Goal: Task Accomplishment & Management: Complete application form

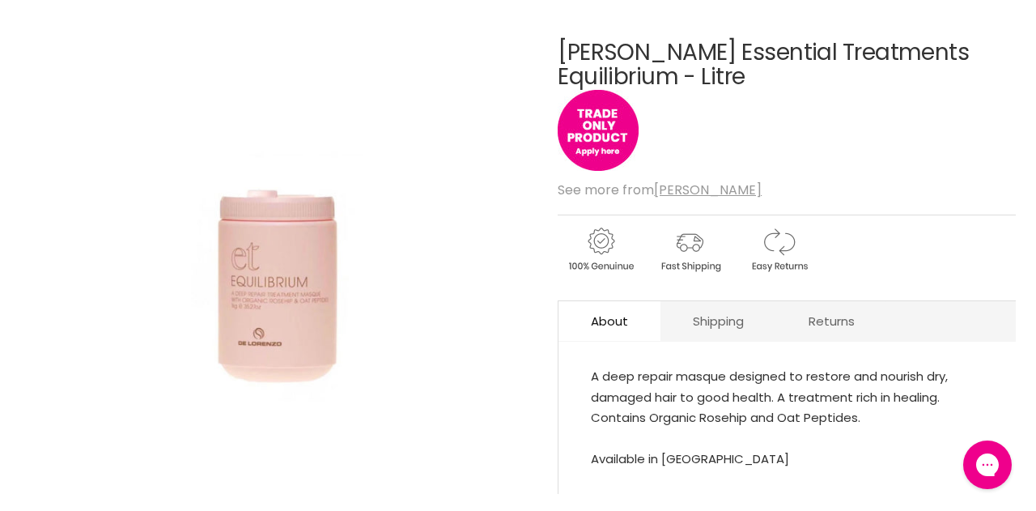
click at [249, 316] on img "De Lorenzo Essential Treatments Equilibrium - Litre image. Click or Scroll to Z…" at bounding box center [277, 256] width 172 height 512
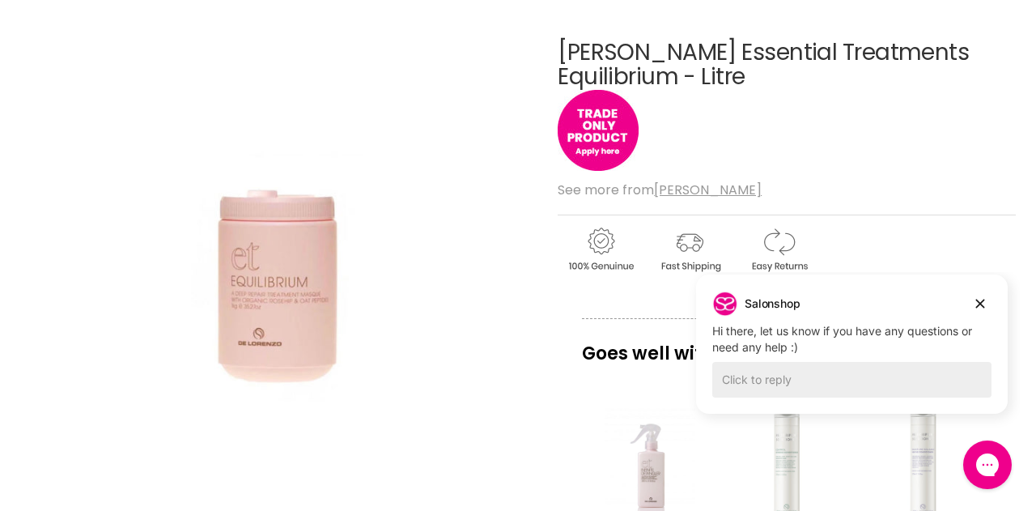
drag, startPoint x: 315, startPoint y: 301, endPoint x: 306, endPoint y: 303, distance: 9.2
click at [312, 303] on img "De Lorenzo Essential Treatments Equilibrium - Litre image. Click or Scroll to Z…" at bounding box center [277, 256] width 172 height 512
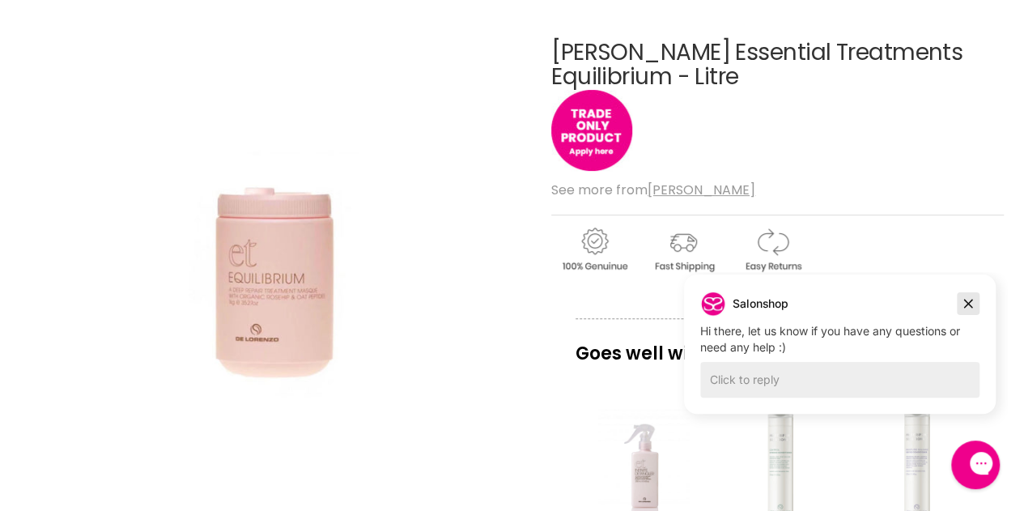
click at [966, 301] on icon "Dismiss campaign" at bounding box center [968, 303] width 16 height 19
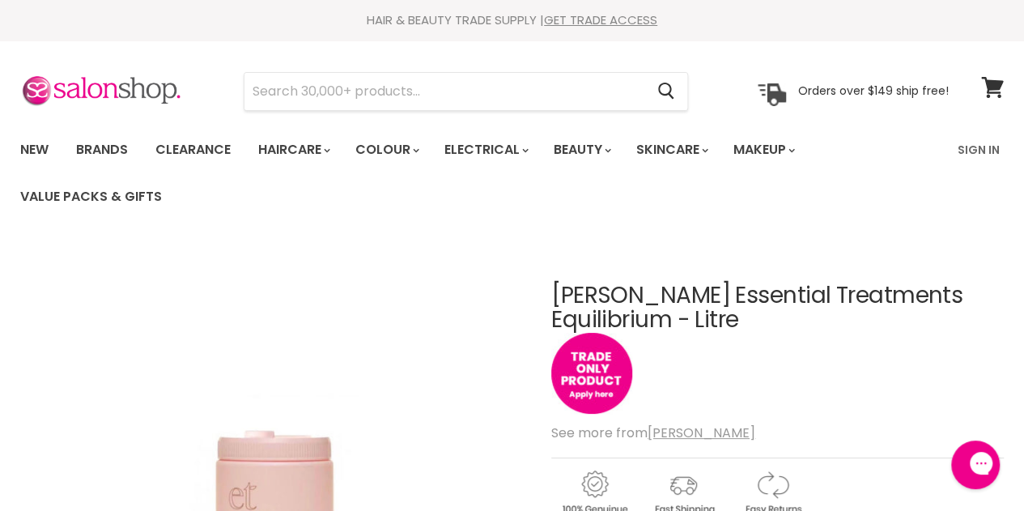
drag, startPoint x: 766, startPoint y: 316, endPoint x: 545, endPoint y: 305, distance: 221.2
copy div "[PERSON_NAME] Essential Treatments Equilibrium - Litre"
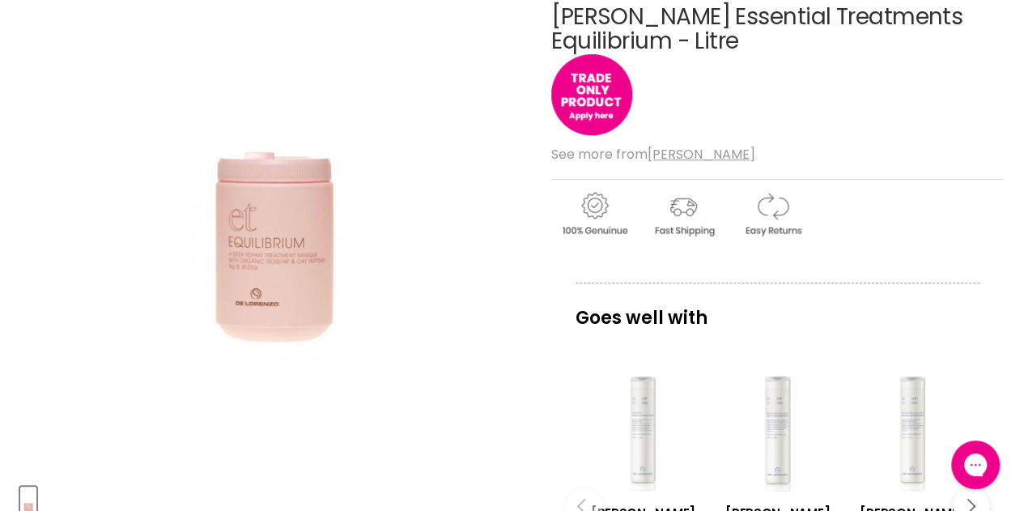
scroll to position [162, 0]
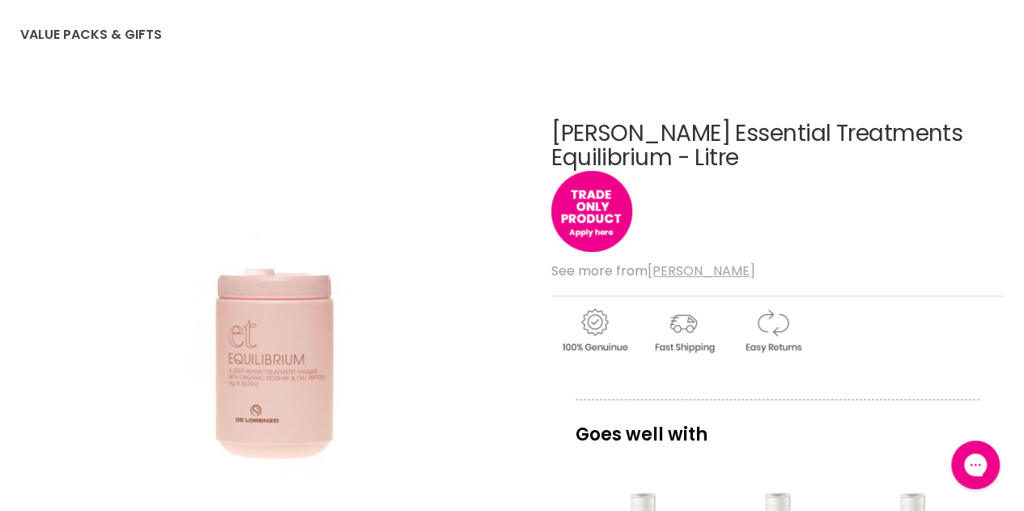
click at [685, 272] on u "[PERSON_NAME]" at bounding box center [701, 270] width 108 height 19
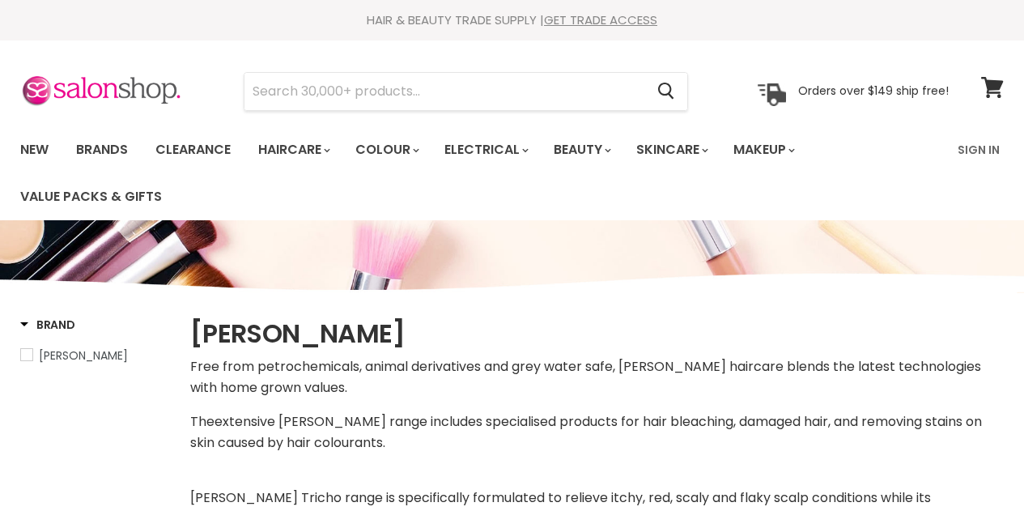
select select "manual"
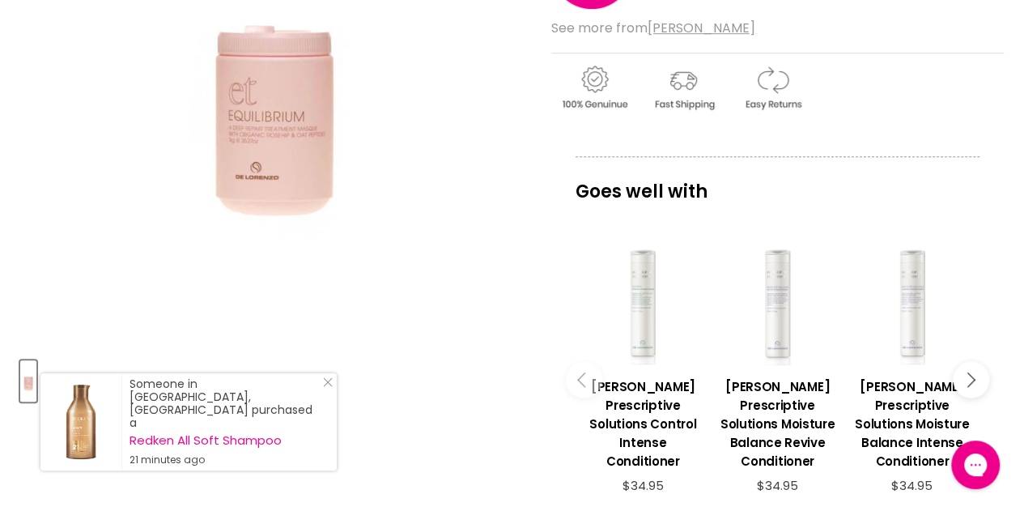
scroll to position [81, 0]
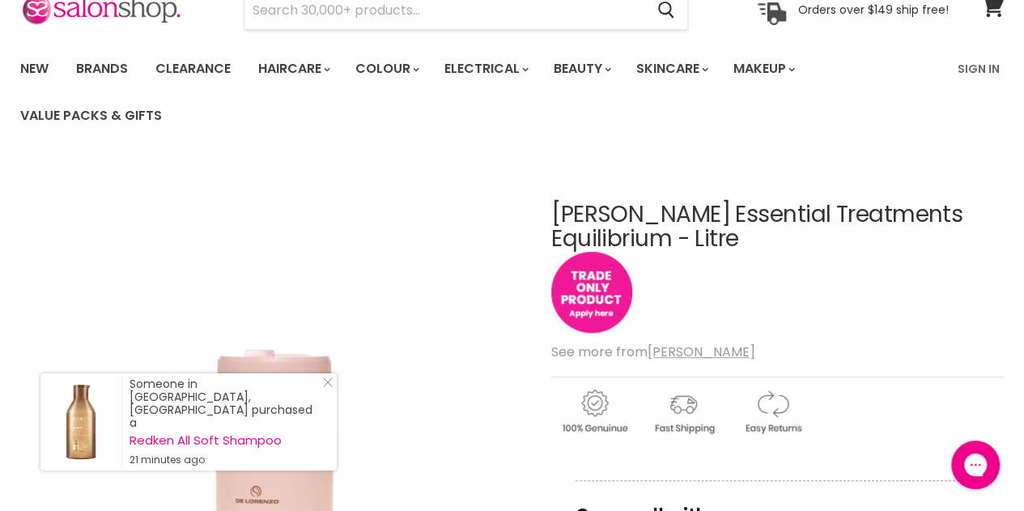
click at [613, 284] on img "Main content" at bounding box center [591, 292] width 81 height 81
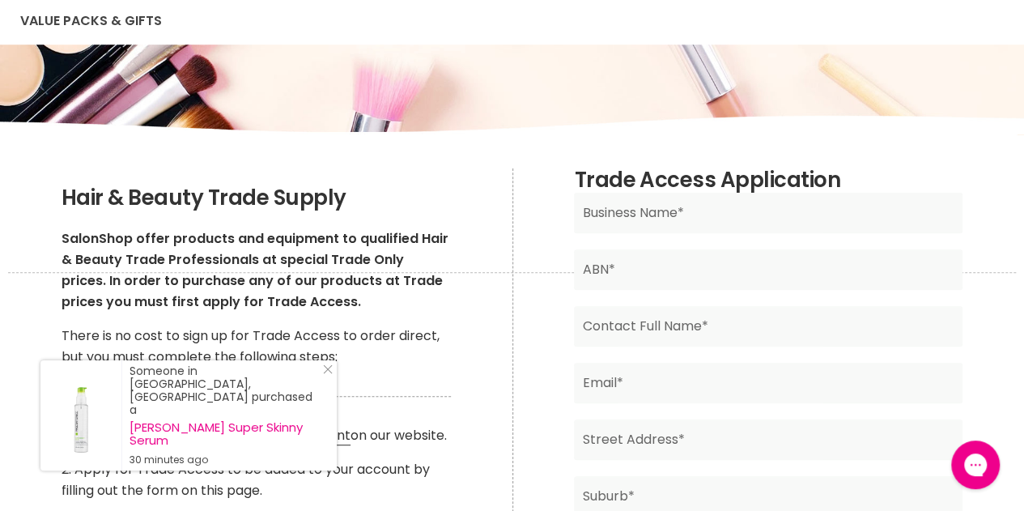
scroll to position [162, 0]
